Goal: Browse casually: Explore the website without a specific task or goal

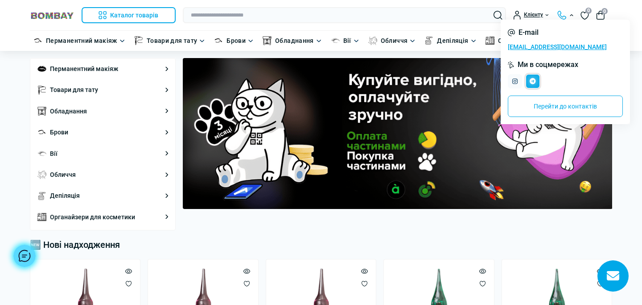
click at [530, 82] on icon "Telegram" at bounding box center [533, 81] width 6 height 6
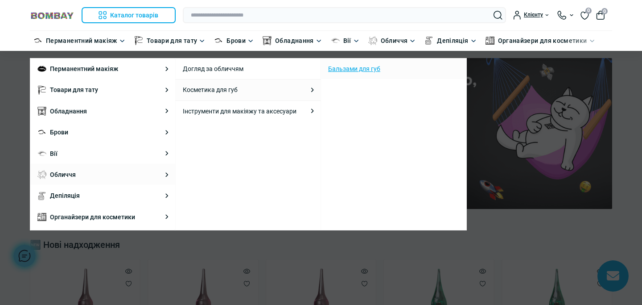
click at [358, 67] on link "Бальзами для губ" at bounding box center [354, 69] width 52 height 10
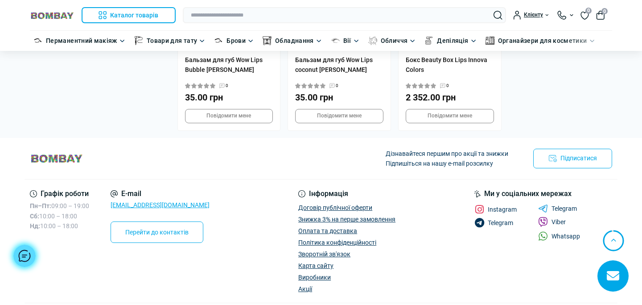
scroll to position [811, 0]
click at [550, 216] on link "Viber" at bounding box center [552, 221] width 28 height 10
click at [562, 204] on link "Telegram" at bounding box center [557, 208] width 39 height 8
click at [496, 206] on span "Instagram" at bounding box center [502, 209] width 29 height 6
